Goal: Find specific page/section: Find specific page/section

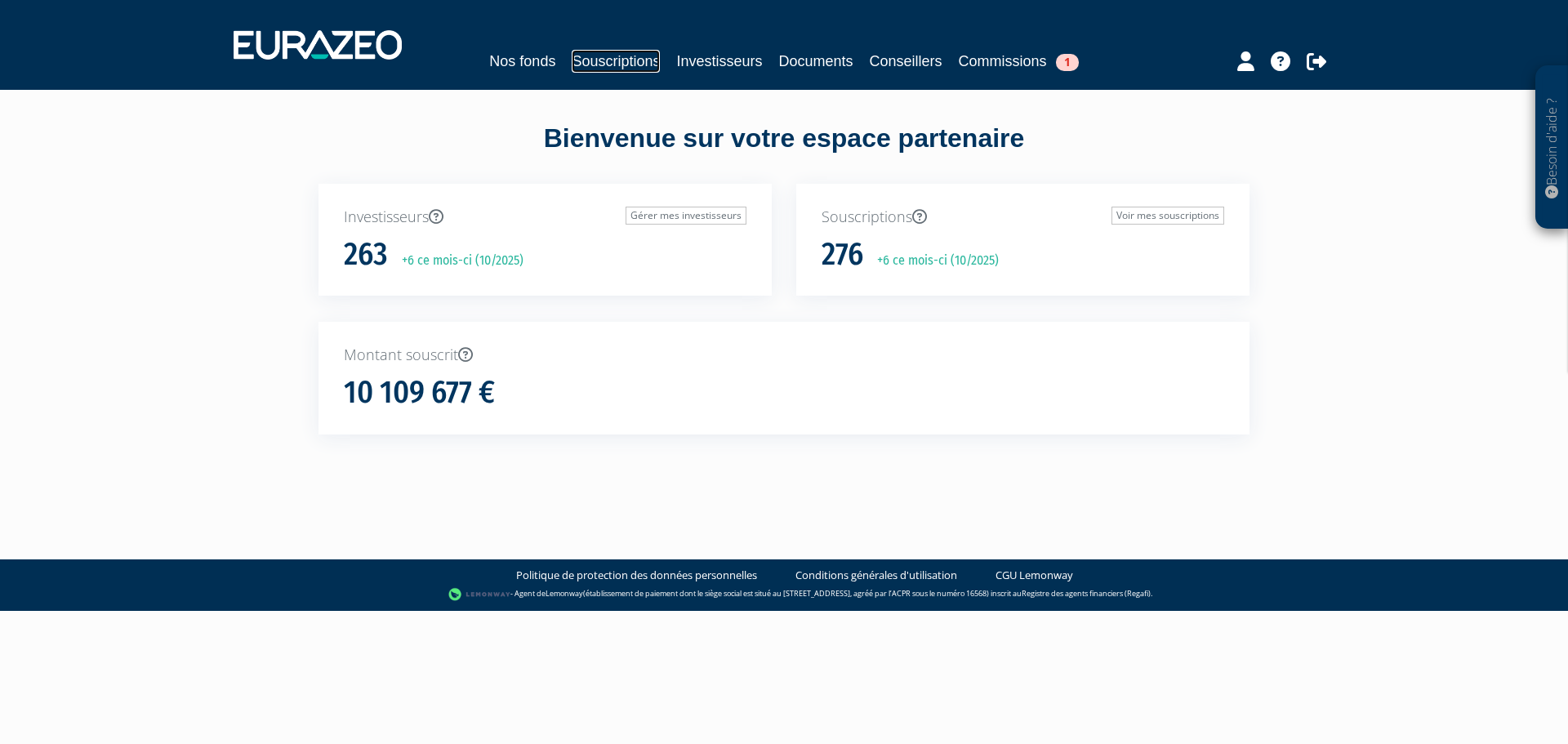
click at [588, 56] on link "Souscriptions" at bounding box center [615, 62] width 88 height 23
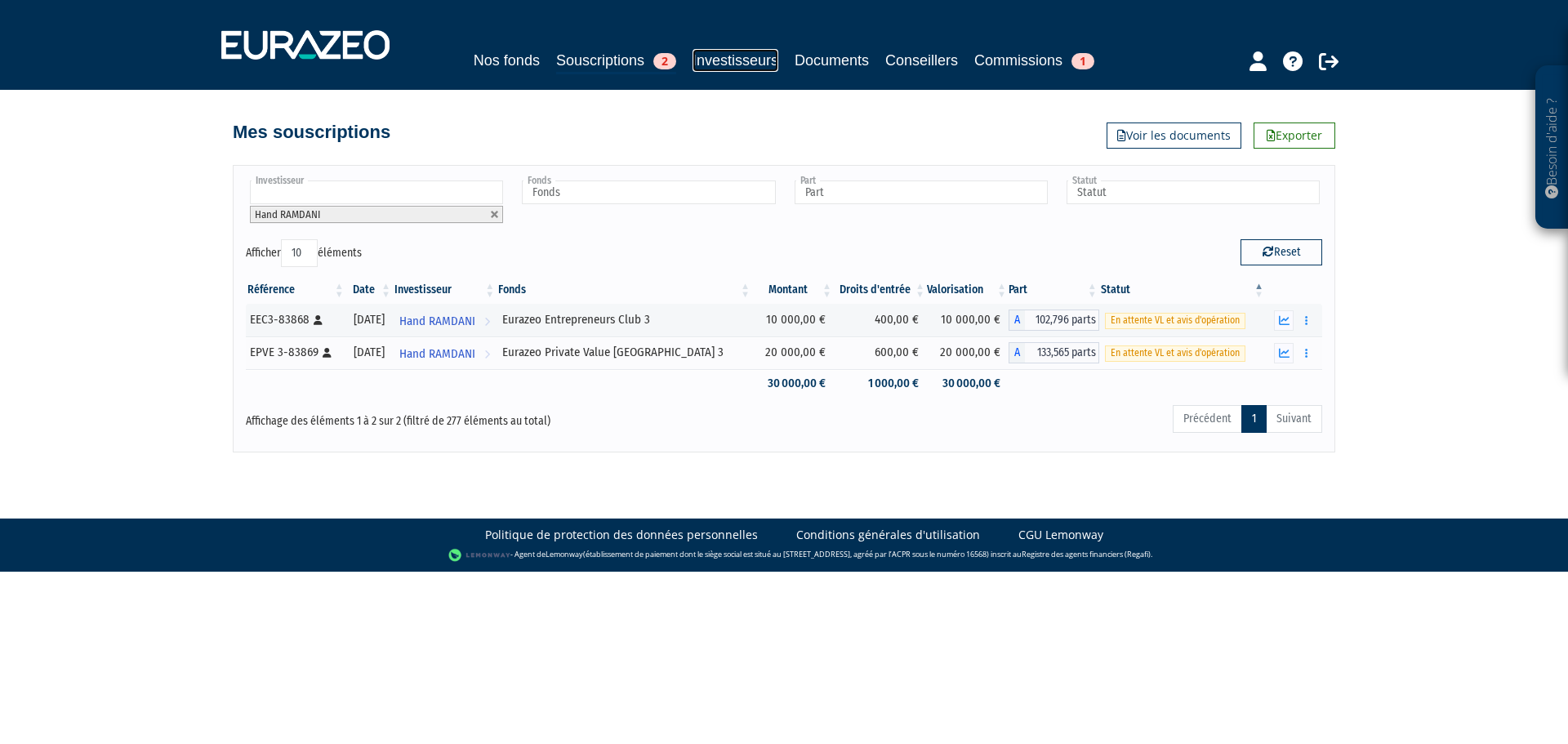
click at [708, 55] on link "Investisseurs" at bounding box center [735, 61] width 86 height 23
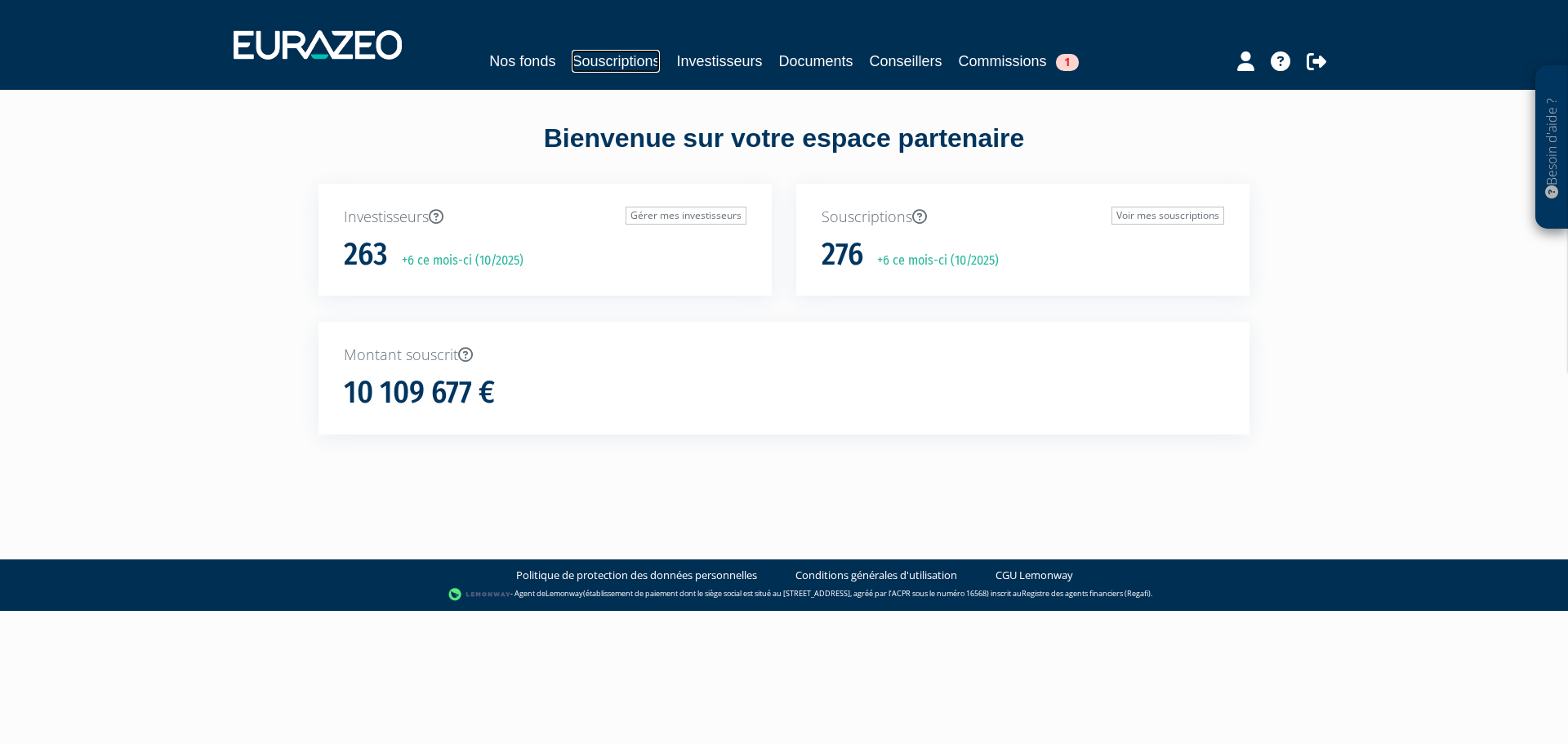
click at [587, 63] on link "Souscriptions" at bounding box center [615, 62] width 88 height 23
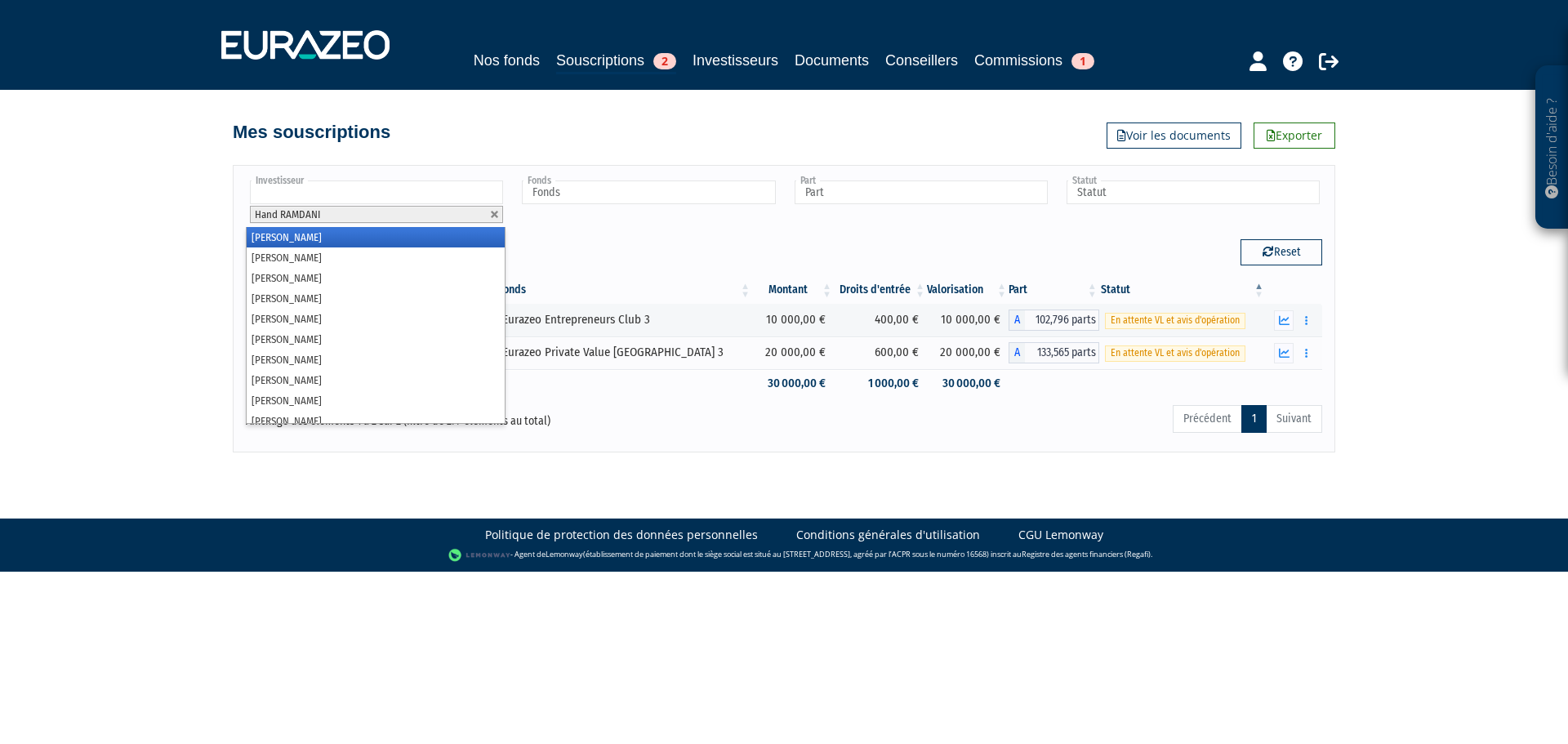
click at [480, 191] on input "text" at bounding box center [377, 192] width 253 height 24
type input "pol"
